Goal: Information Seeking & Learning: Learn about a topic

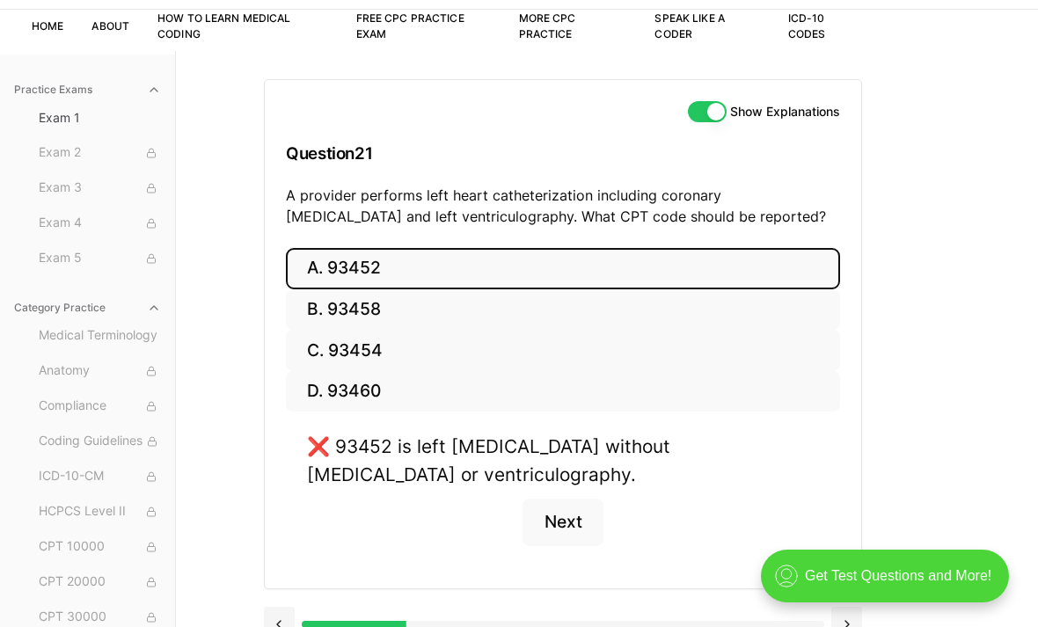
click at [364, 317] on button "B. 93458" at bounding box center [563, 309] width 554 height 41
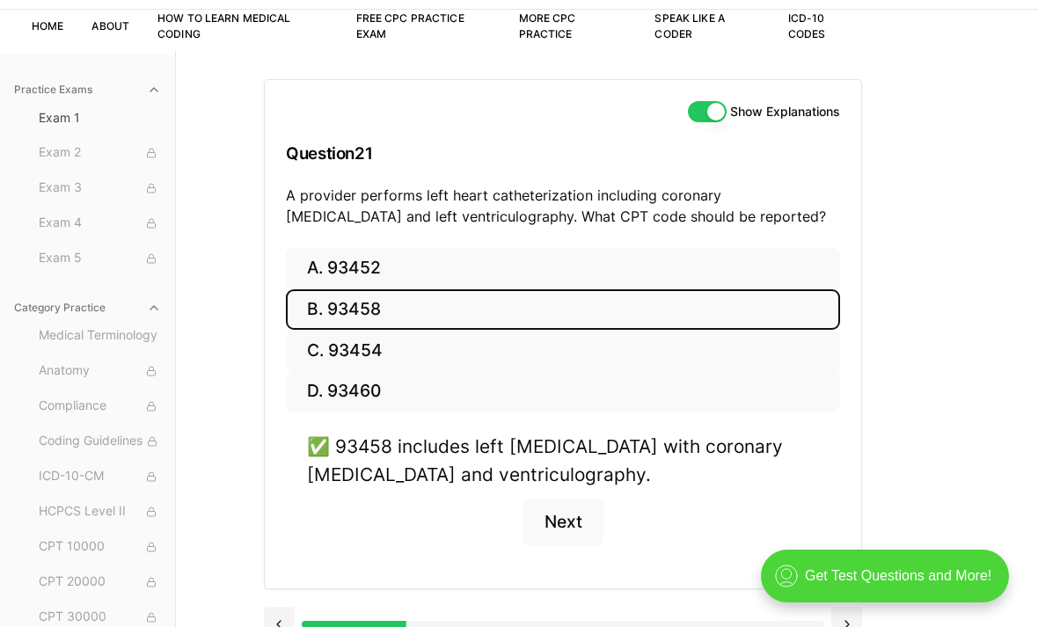
click at [571, 516] on button "Next" at bounding box center [562, 522] width 80 height 47
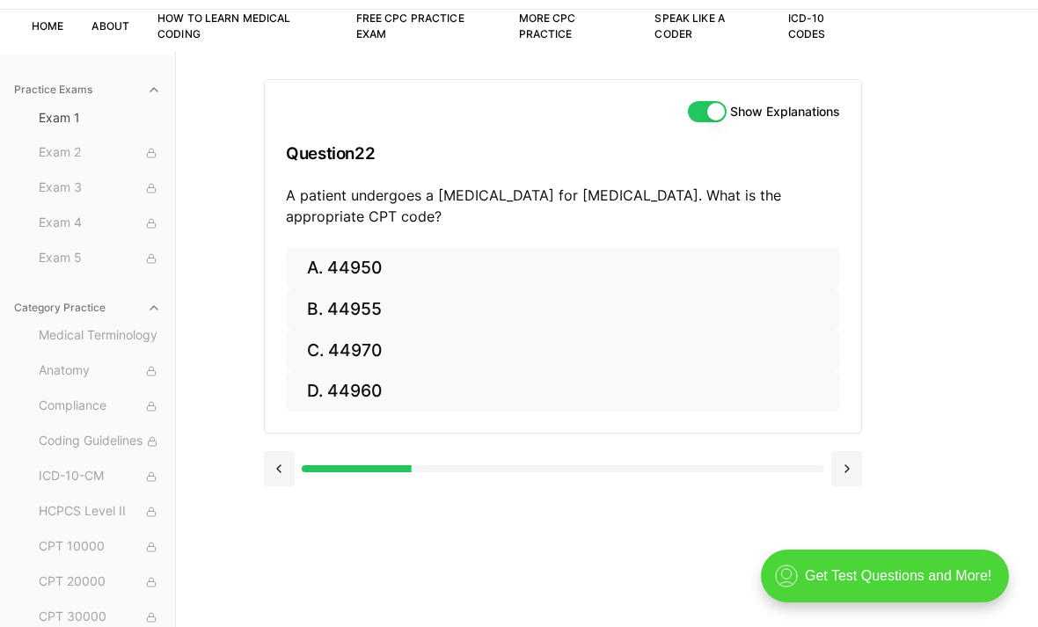
click at [353, 351] on button "C. 44970" at bounding box center [563, 350] width 554 height 41
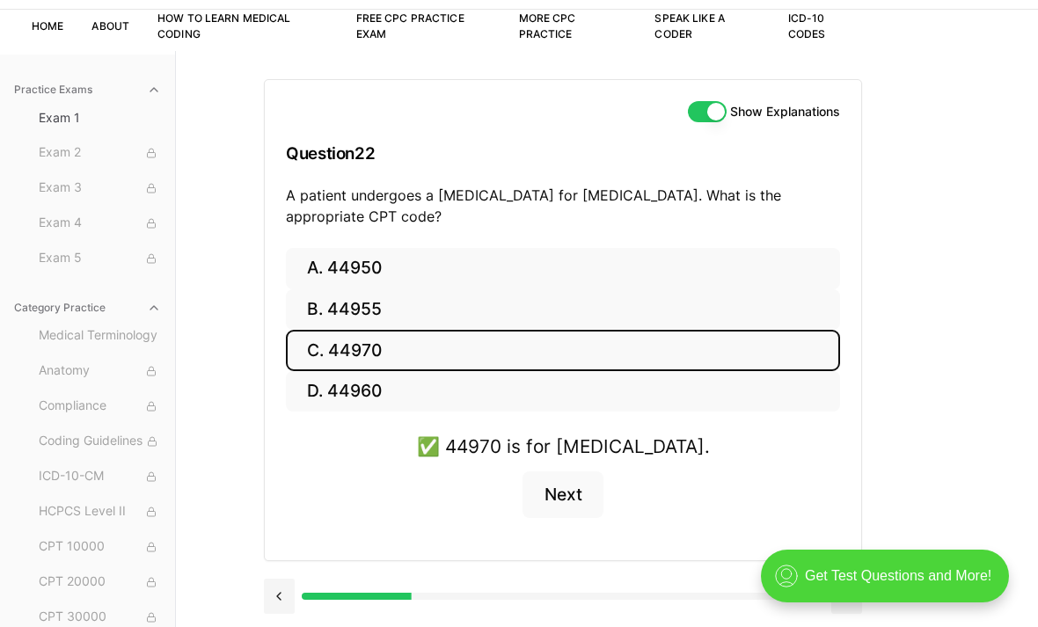
click at [571, 493] on button "Next" at bounding box center [562, 494] width 80 height 47
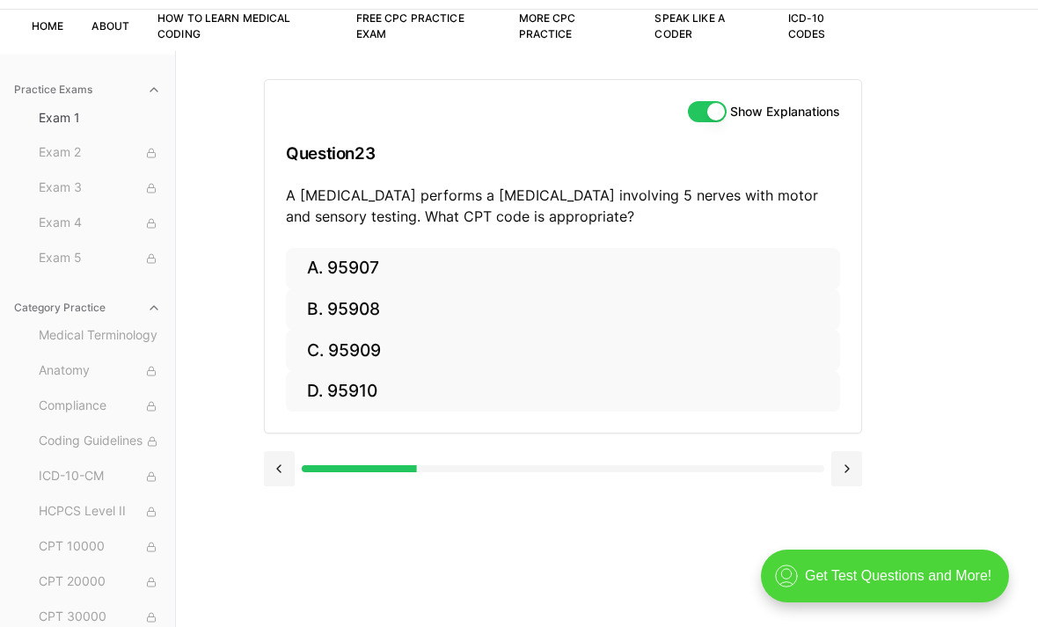
click at [376, 349] on button "C. 95909" at bounding box center [563, 350] width 554 height 41
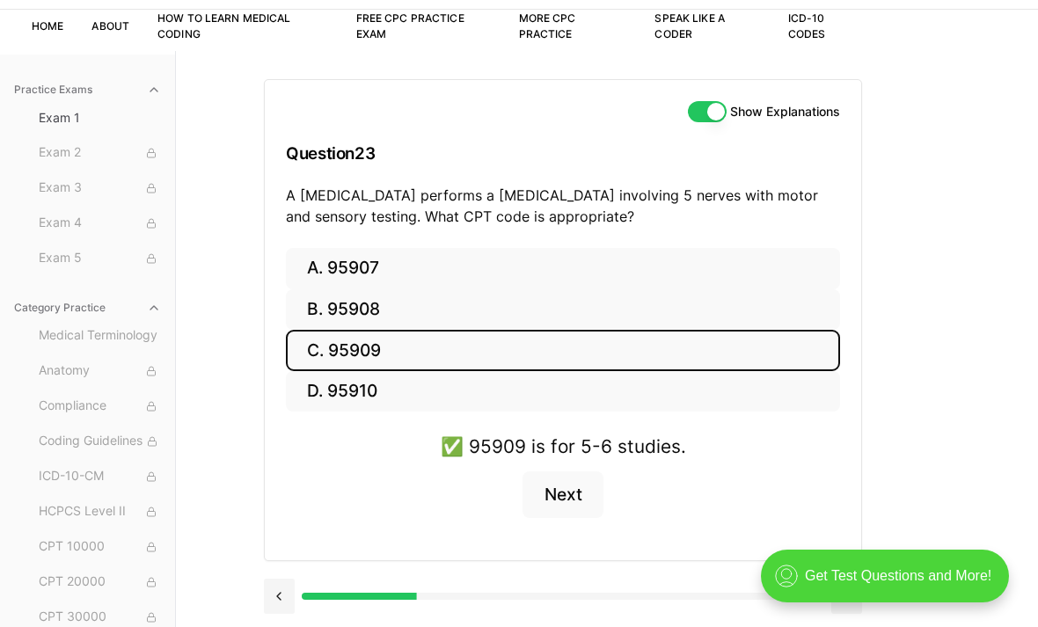
click at [580, 495] on button "Next" at bounding box center [562, 494] width 80 height 47
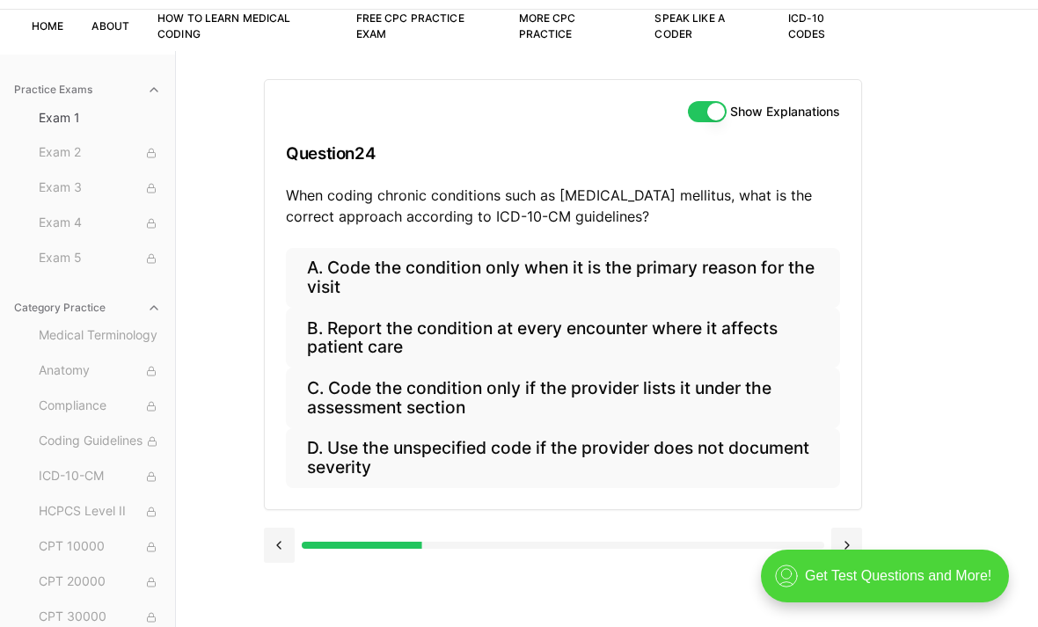
click at [673, 288] on button "A. Code the condition only when it is the primary reason for the visit" at bounding box center [563, 278] width 554 height 60
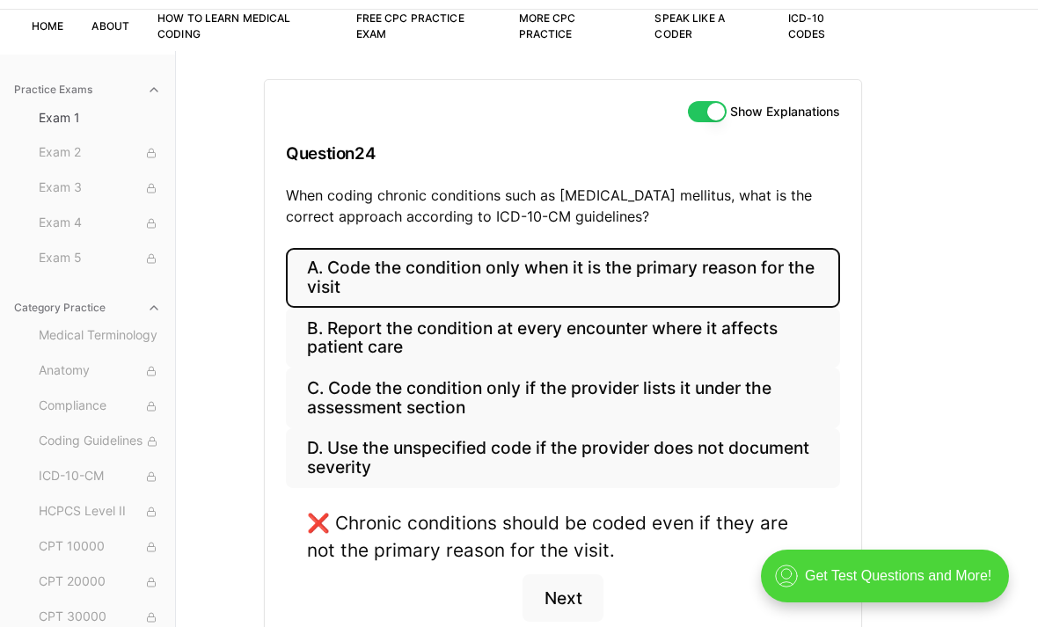
click at [642, 397] on button "C. Code the condition only if the provider lists it under the assessment section" at bounding box center [563, 398] width 554 height 60
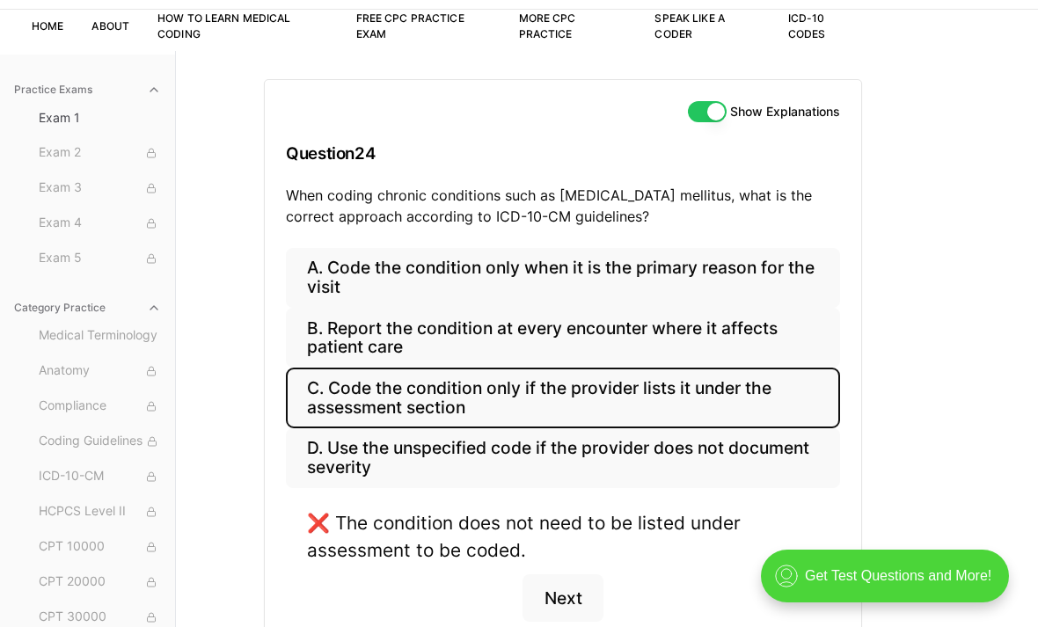
click at [654, 448] on button "D. Use the unspecified code if the provider does not document severity" at bounding box center [563, 458] width 554 height 60
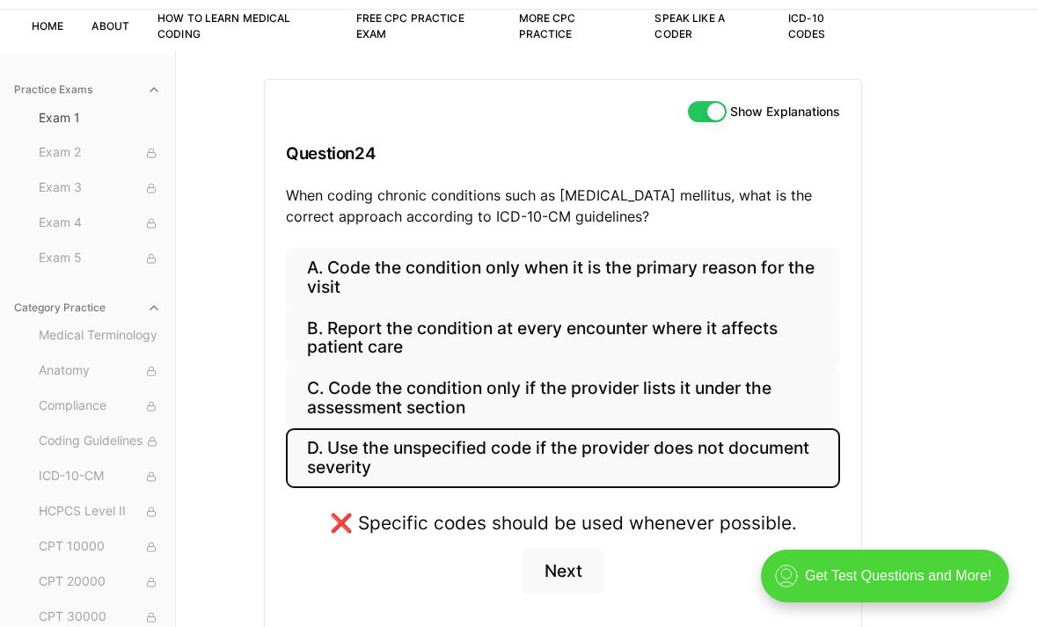
click at [668, 343] on button "B. Report the condition at every encounter where it affects patient care" at bounding box center [563, 338] width 554 height 60
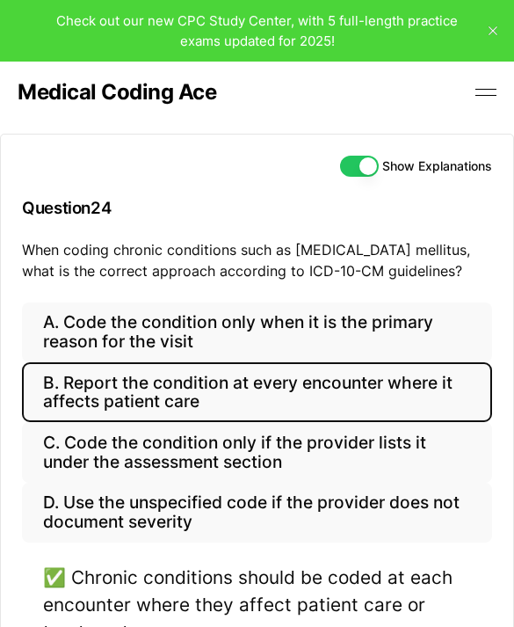
click at [37, 315] on button "A. Code the condition only when it is the primary reason for the visit" at bounding box center [257, 333] width 470 height 60
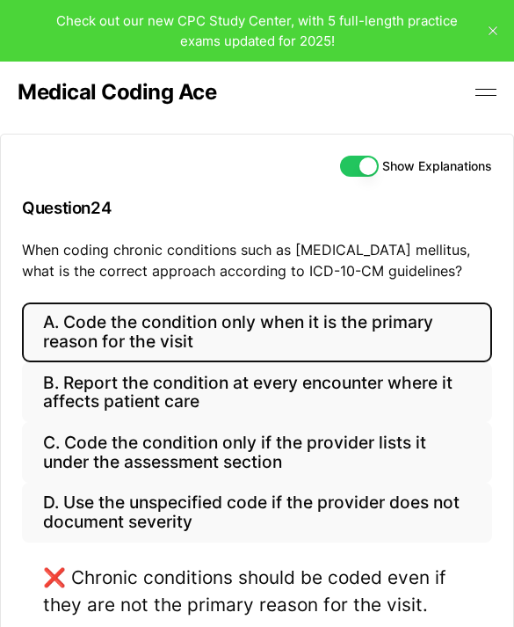
click at [331, 331] on button "A. Code the condition only when it is the primary reason for the visit" at bounding box center [257, 333] width 470 height 60
click at [230, 507] on button "D. Use the unspecified code if the provider does not document severity" at bounding box center [257, 513] width 470 height 60
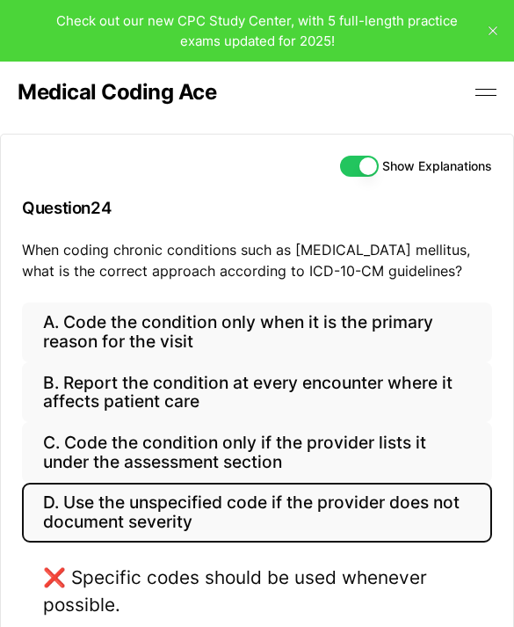
click at [300, 438] on button "C. Code the condition only if the provider lists it under the assessment section" at bounding box center [257, 452] width 470 height 60
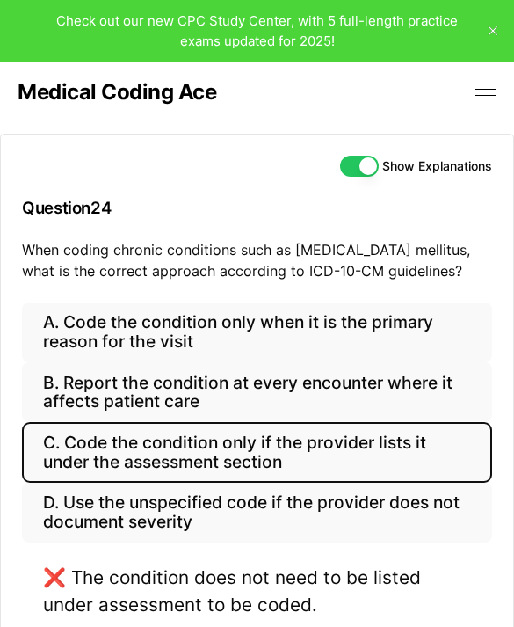
click at [312, 379] on button "B. Report the condition at every encounter where it affects patient care" at bounding box center [257, 392] width 470 height 60
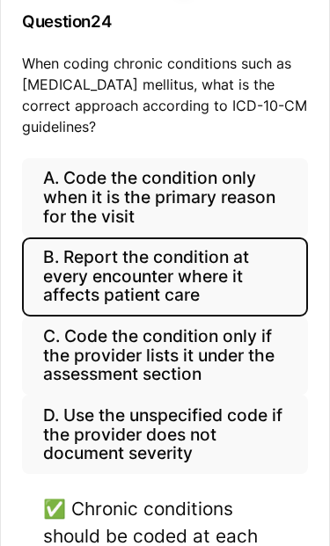
scroll to position [314, 0]
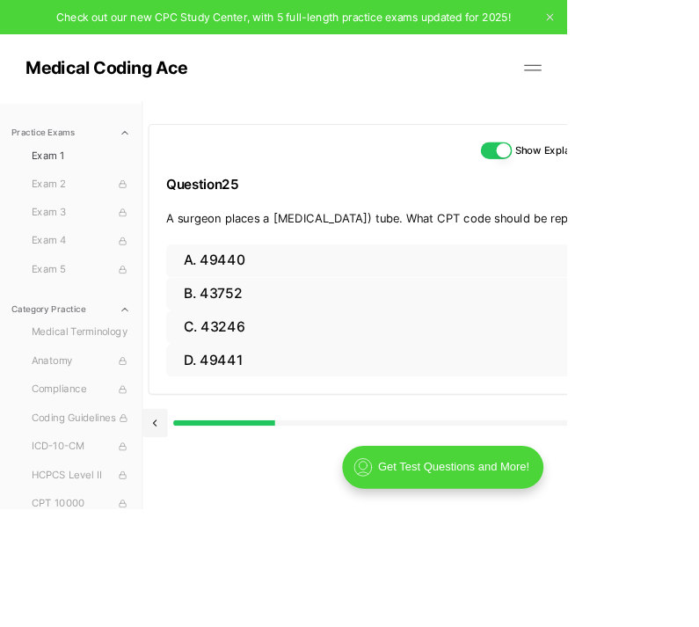
scroll to position [0, 0]
click at [299, 418] on button "C. 43246" at bounding box center [475, 403] width 540 height 41
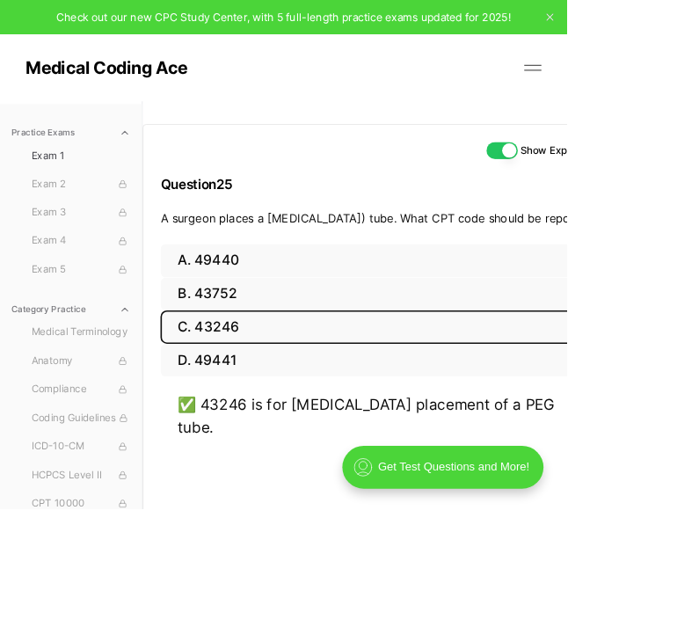
click at [493, 570] on button "Next" at bounding box center [474, 574] width 80 height 47
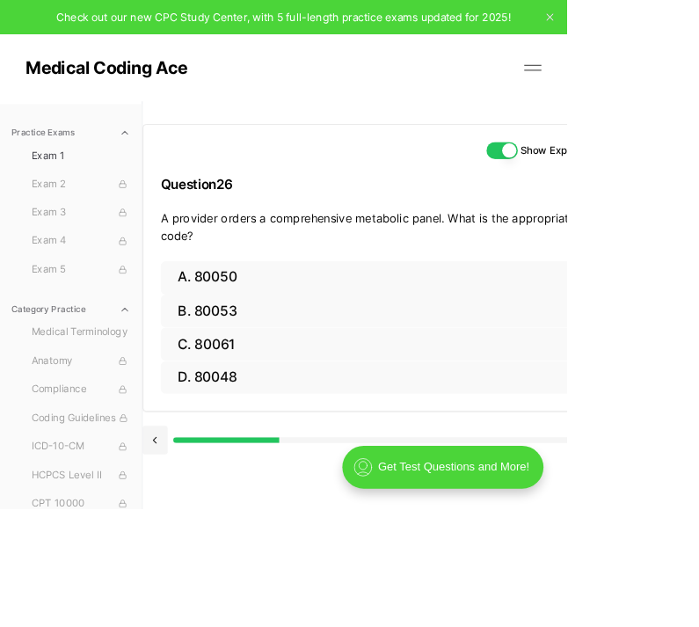
click at [309, 376] on button "B. 80053" at bounding box center [475, 383] width 554 height 41
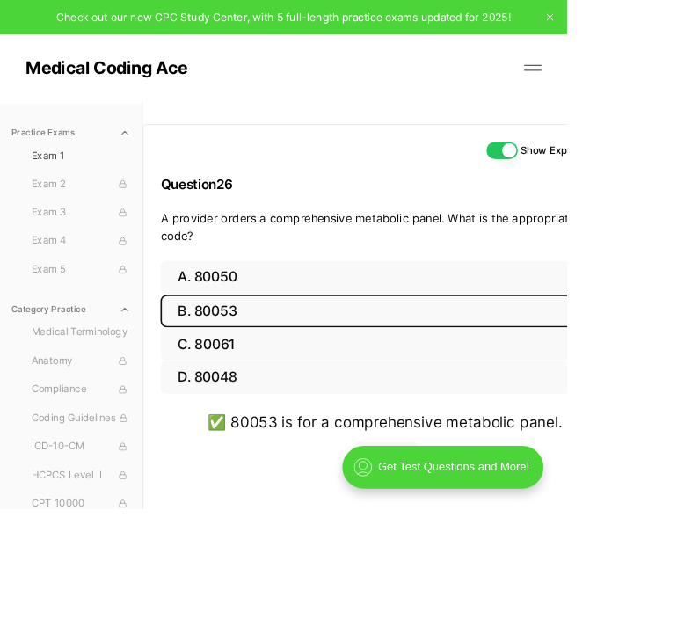
click at [472, 571] on button "Next" at bounding box center [474, 568] width 80 height 47
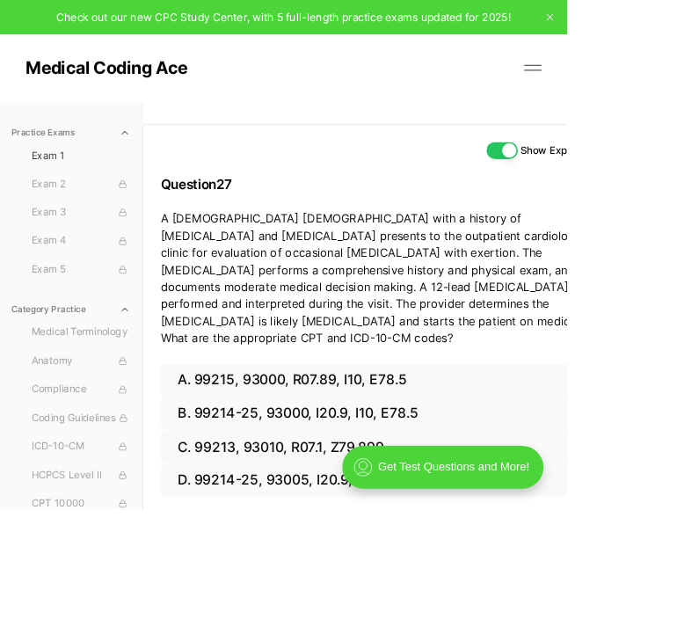
click at [536, 448] on button "A. 99215, 93000, R07.89, I10, E78.5" at bounding box center [475, 468] width 554 height 41
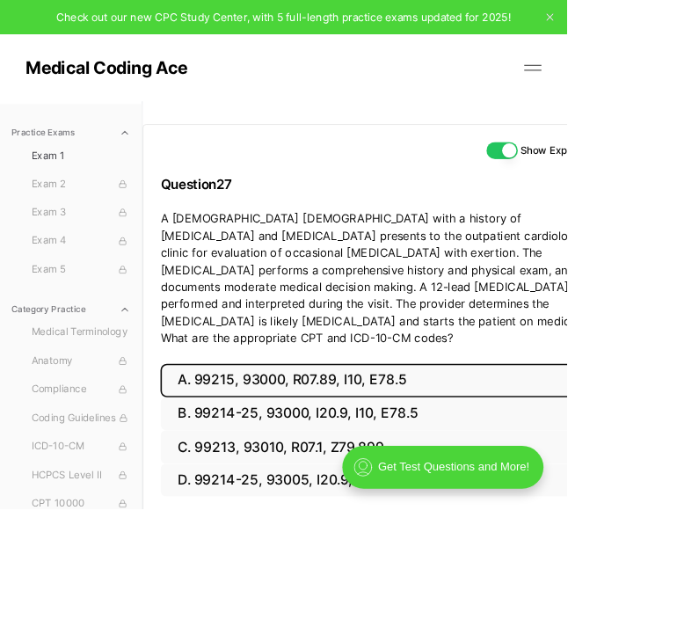
click at [523, 490] on button "B. 99214-25, 93000, I20.9, I10, E78.5" at bounding box center [475, 510] width 554 height 41
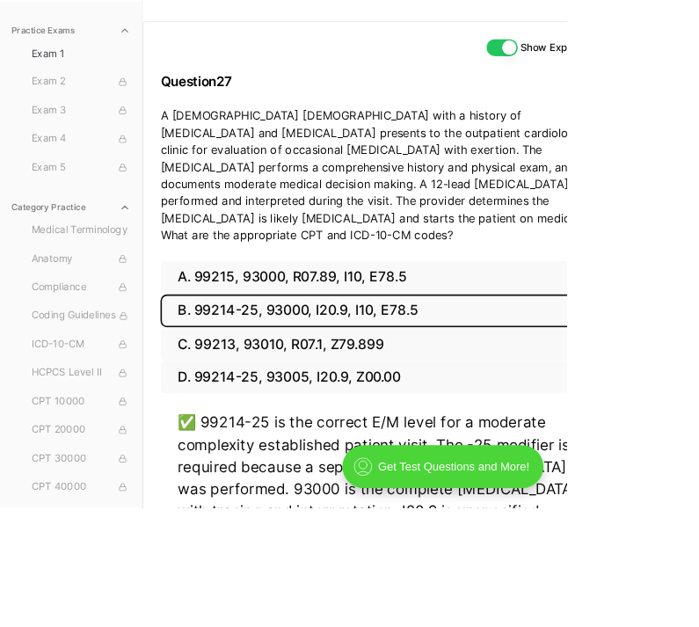
scroll to position [126, 0]
